Goal: Browse casually

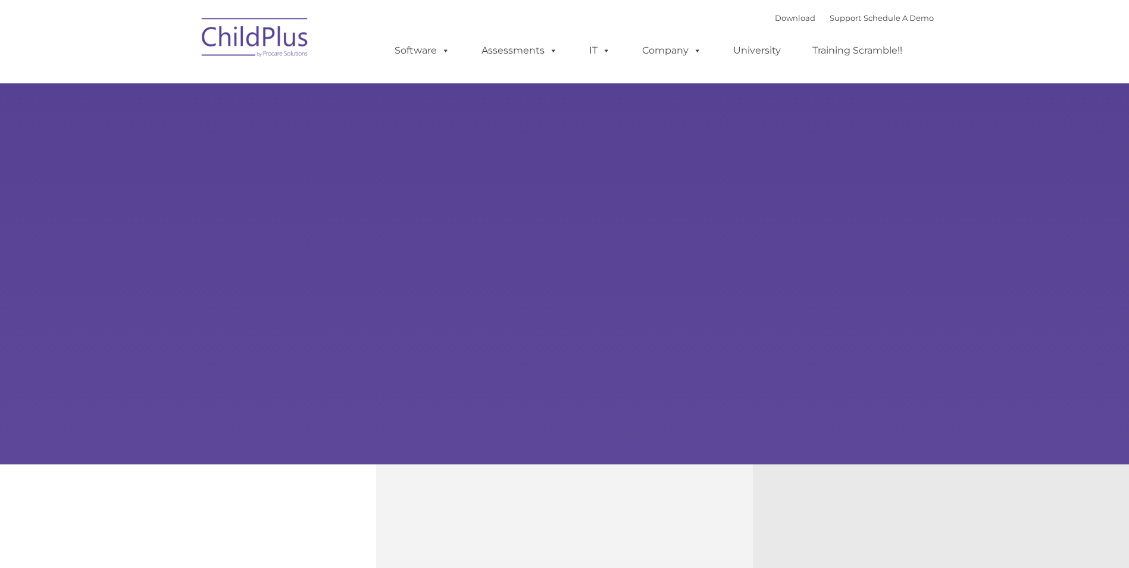
type input ""
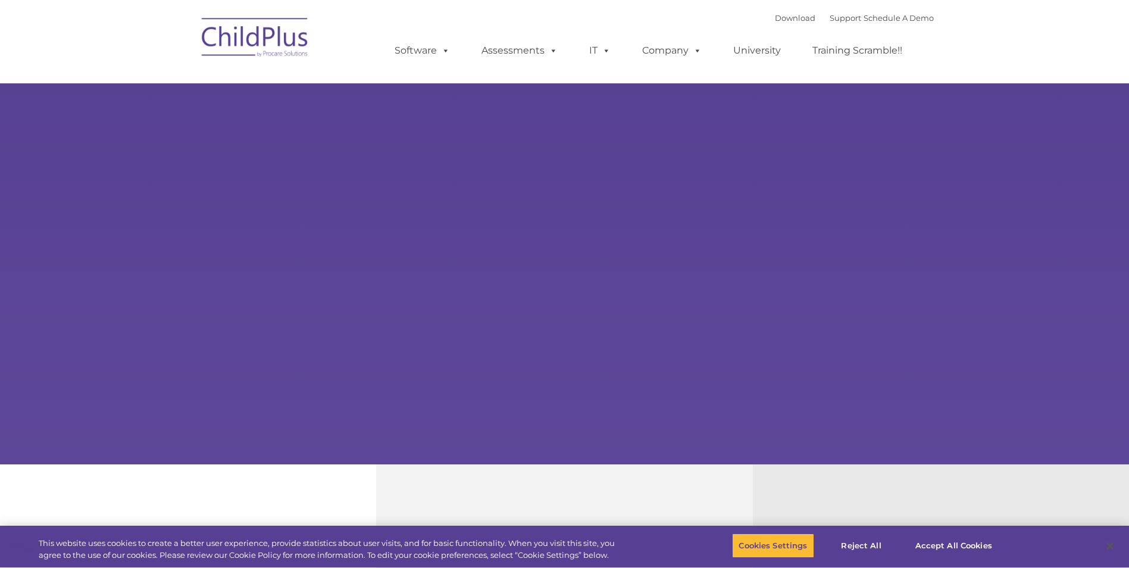
select select "MEDIUM"
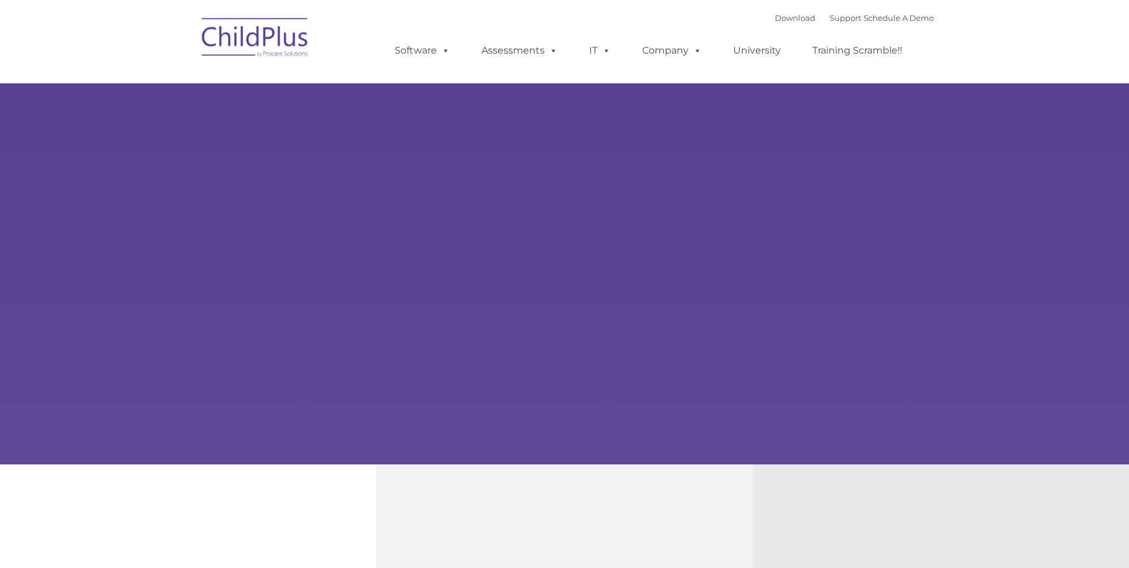
type input ""
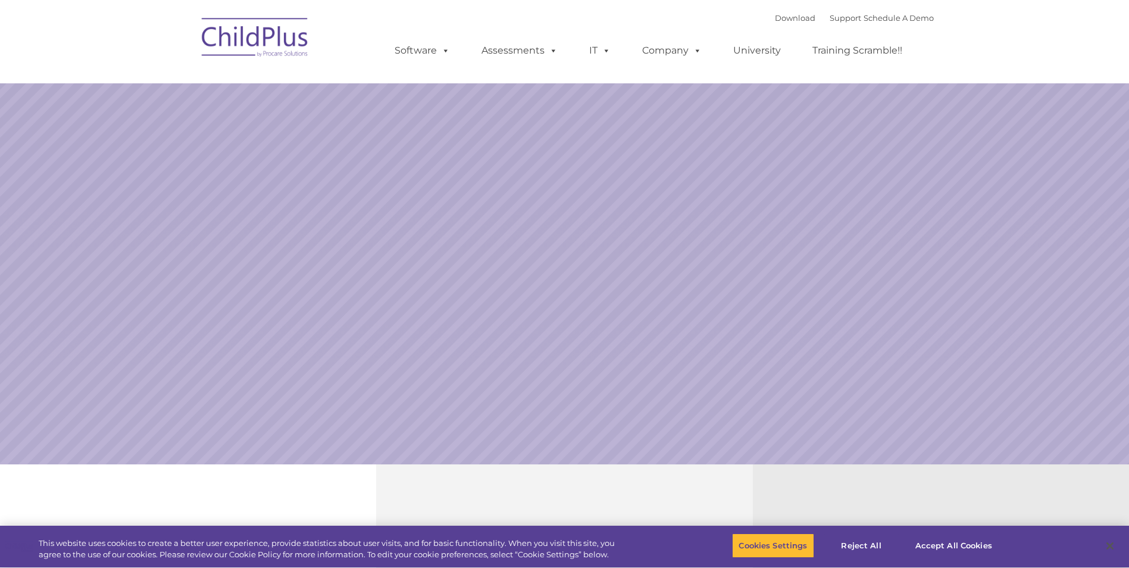
select select "MEDIUM"
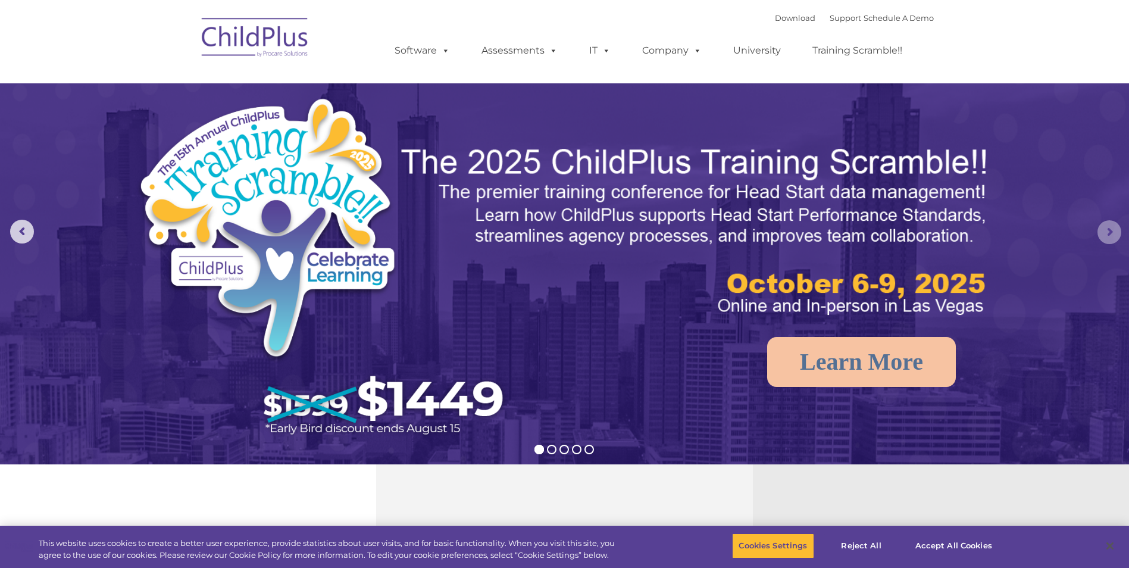
click at [1106, 233] on rs-arrow at bounding box center [1110, 232] width 24 height 24
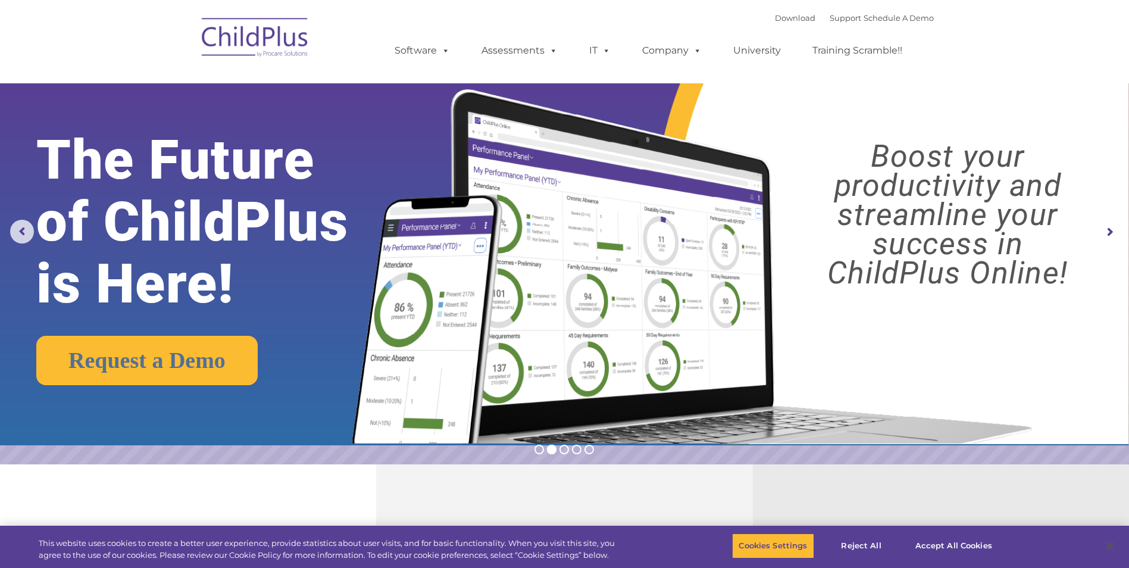
click at [1107, 230] on rs-arrow at bounding box center [1110, 232] width 24 height 24
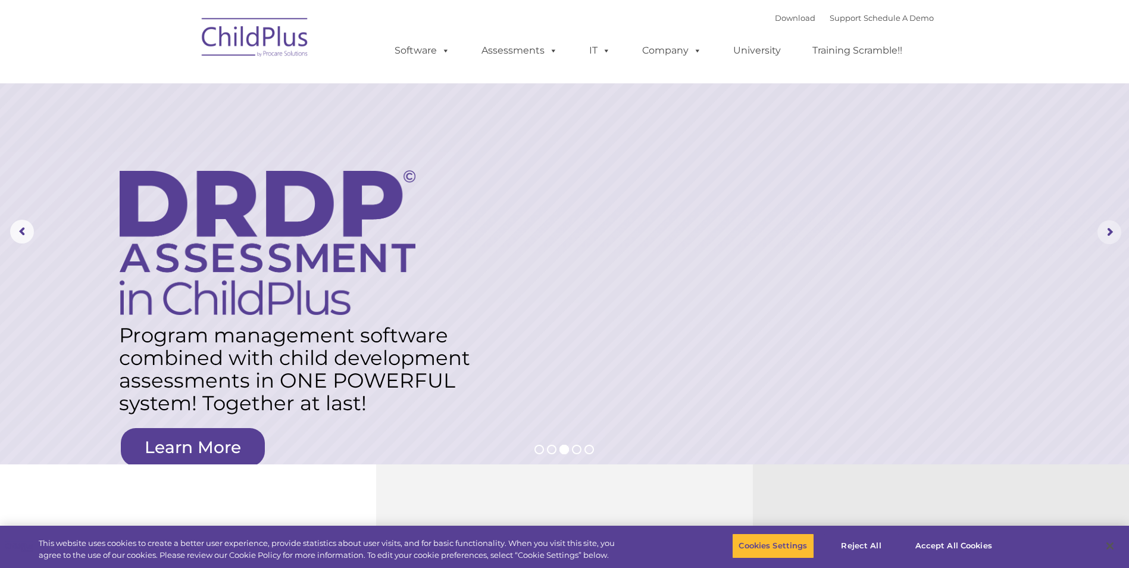
click at [1107, 230] on rs-arrow at bounding box center [1110, 232] width 24 height 24
